Goal: Communication & Community: Connect with others

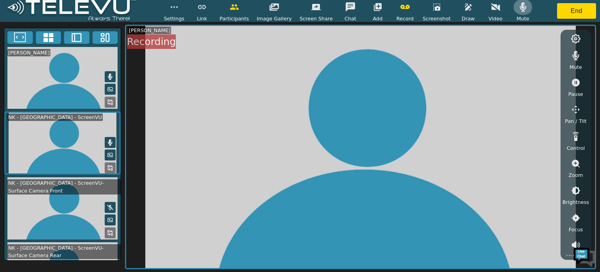
click at [520, 5] on icon "button" at bounding box center [523, 6] width 7 height 9
click at [107, 229] on icon at bounding box center [110, 232] width 6 height 6
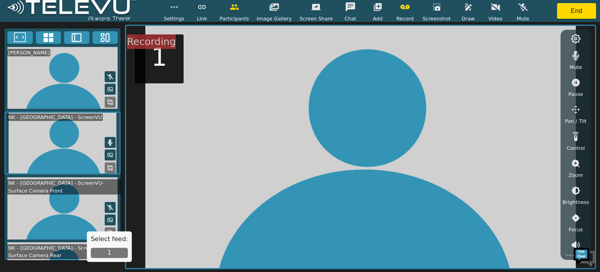
click at [112, 251] on button "1" at bounding box center [109, 252] width 37 height 10
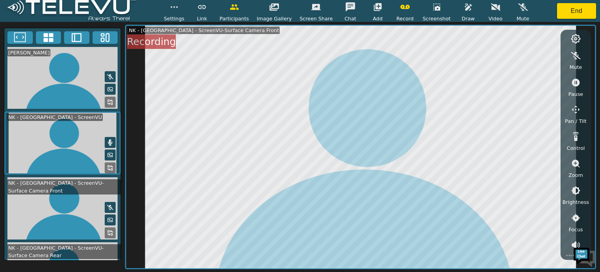
click at [117, 255] on video at bounding box center [62, 273] width 116 height 62
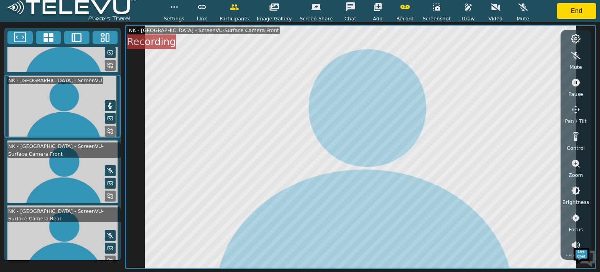
scroll to position [38, 0]
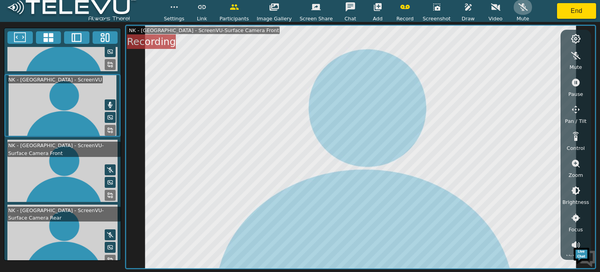
click at [518, 8] on icon "button" at bounding box center [522, 7] width 9 height 7
click at [491, 9] on icon "button" at bounding box center [495, 6] width 9 height 9
click at [117, 57] on video at bounding box center [62, 40] width 116 height 62
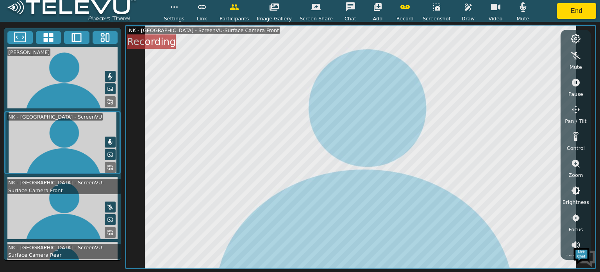
scroll to position [0, 0]
click at [486, 18] on div "Video" at bounding box center [496, 10] width 20 height 23
click at [117, 242] on video at bounding box center [62, 273] width 116 height 62
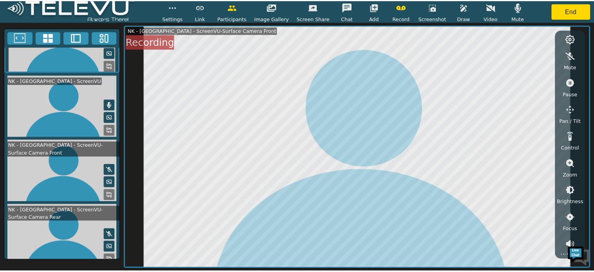
scroll to position [37, 0]
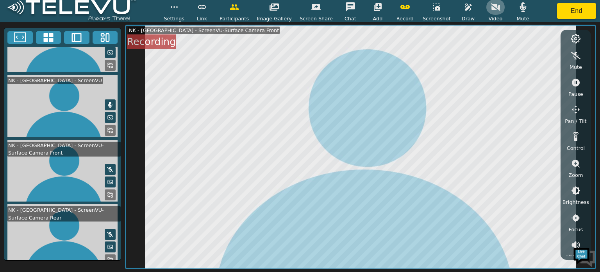
click at [491, 7] on button "button" at bounding box center [496, 7] width 20 height 16
click at [520, 8] on icon "button" at bounding box center [523, 6] width 7 height 9
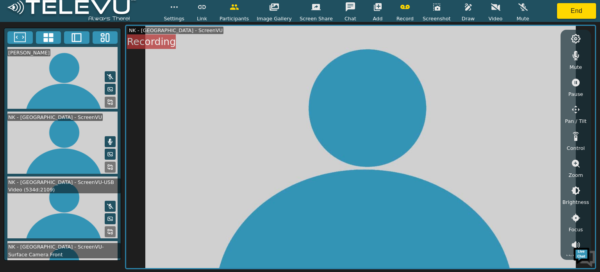
click at [108, 228] on icon at bounding box center [110, 231] width 6 height 6
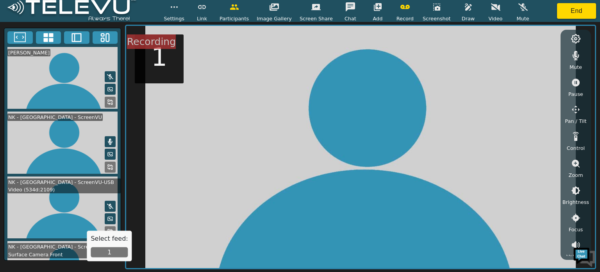
click at [111, 249] on button "1" at bounding box center [109, 252] width 37 height 10
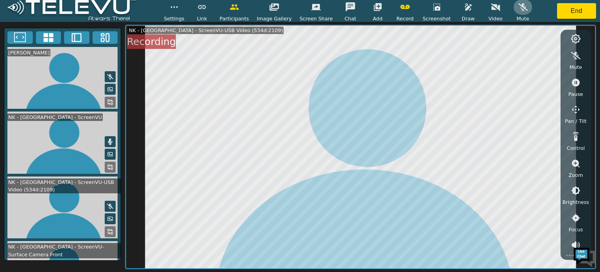
click at [518, 5] on icon "button" at bounding box center [522, 7] width 9 height 7
click at [520, 9] on icon "button" at bounding box center [523, 6] width 7 height 9
click at [518, 9] on icon "button" at bounding box center [522, 7] width 9 height 7
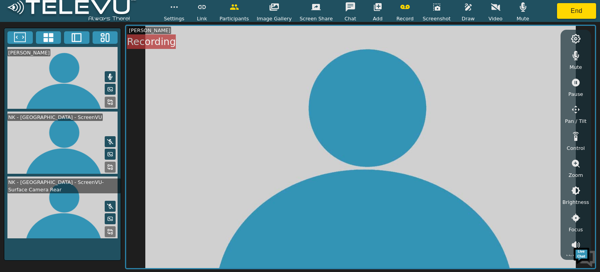
click at [113, 228] on icon at bounding box center [110, 231] width 6 height 6
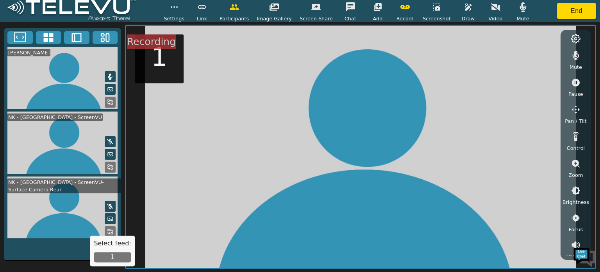
click at [113, 256] on button "1" at bounding box center [112, 257] width 37 height 10
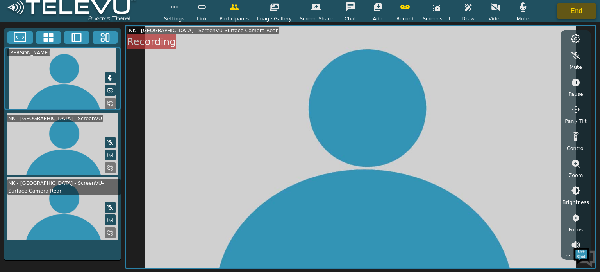
click at [569, 14] on button "End" at bounding box center [576, 11] width 39 height 16
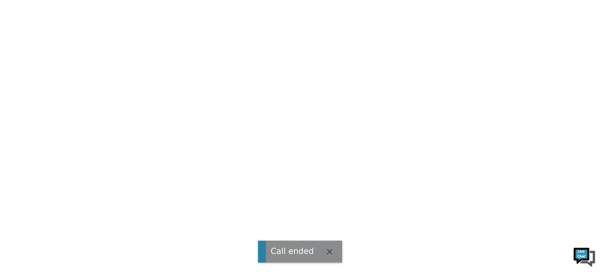
click at [530, 0] on html "Call ended" at bounding box center [300, 0] width 600 height 0
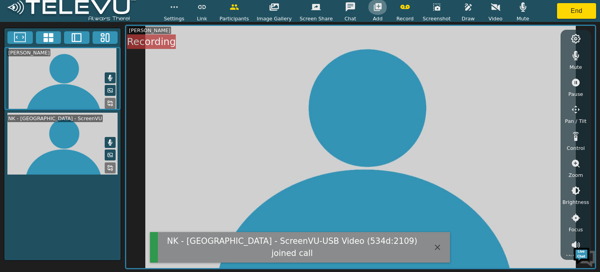
click at [373, 6] on icon "button" at bounding box center [377, 6] width 9 height 9
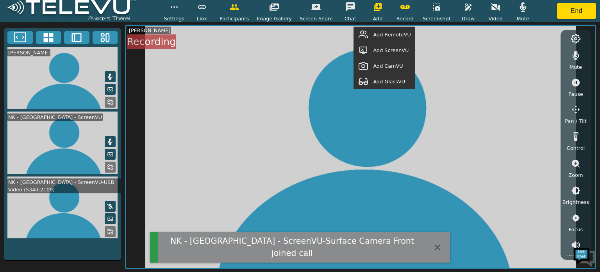
click at [384, 51] on span "Add ScreenVU" at bounding box center [391, 49] width 36 height 7
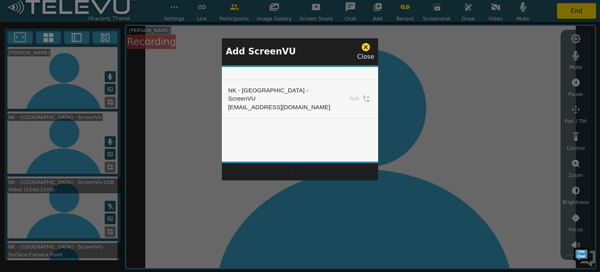
click at [106, 224] on div at bounding box center [300, 136] width 600 height 272
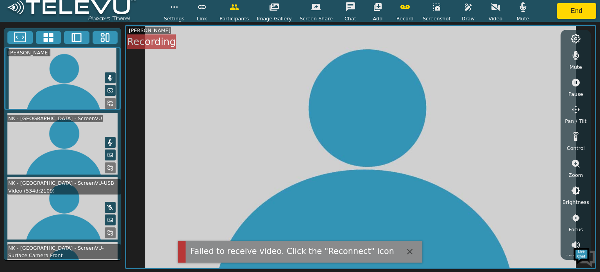
click at [107, 229] on icon at bounding box center [110, 232] width 6 height 6
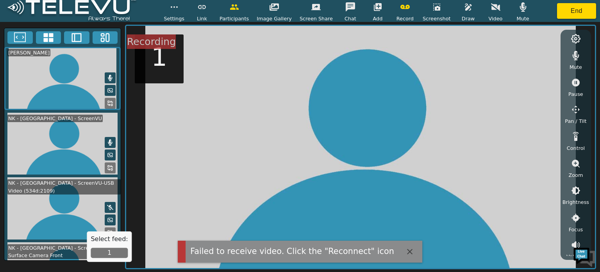
click at [108, 254] on button "1" at bounding box center [109, 252] width 37 height 10
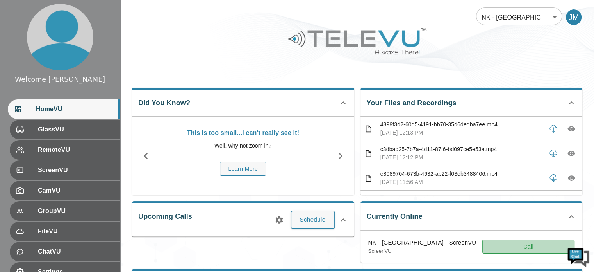
click at [530, 243] on button "Call" at bounding box center [529, 246] width 92 height 14
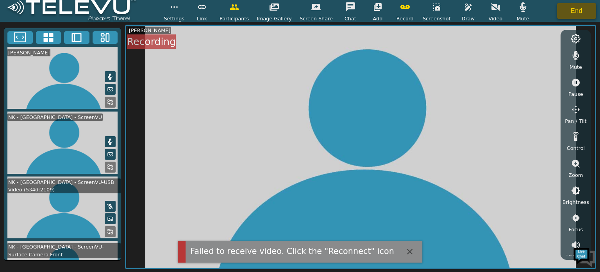
click at [577, 11] on button "End" at bounding box center [576, 11] width 39 height 16
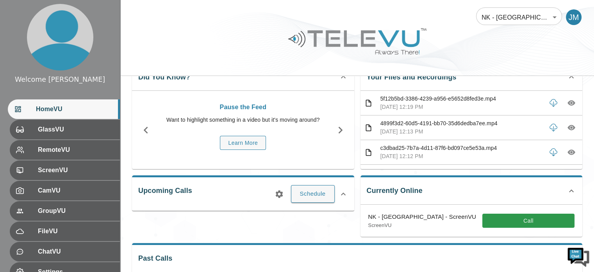
scroll to position [31, 0]
